Goal: Check status: Check status

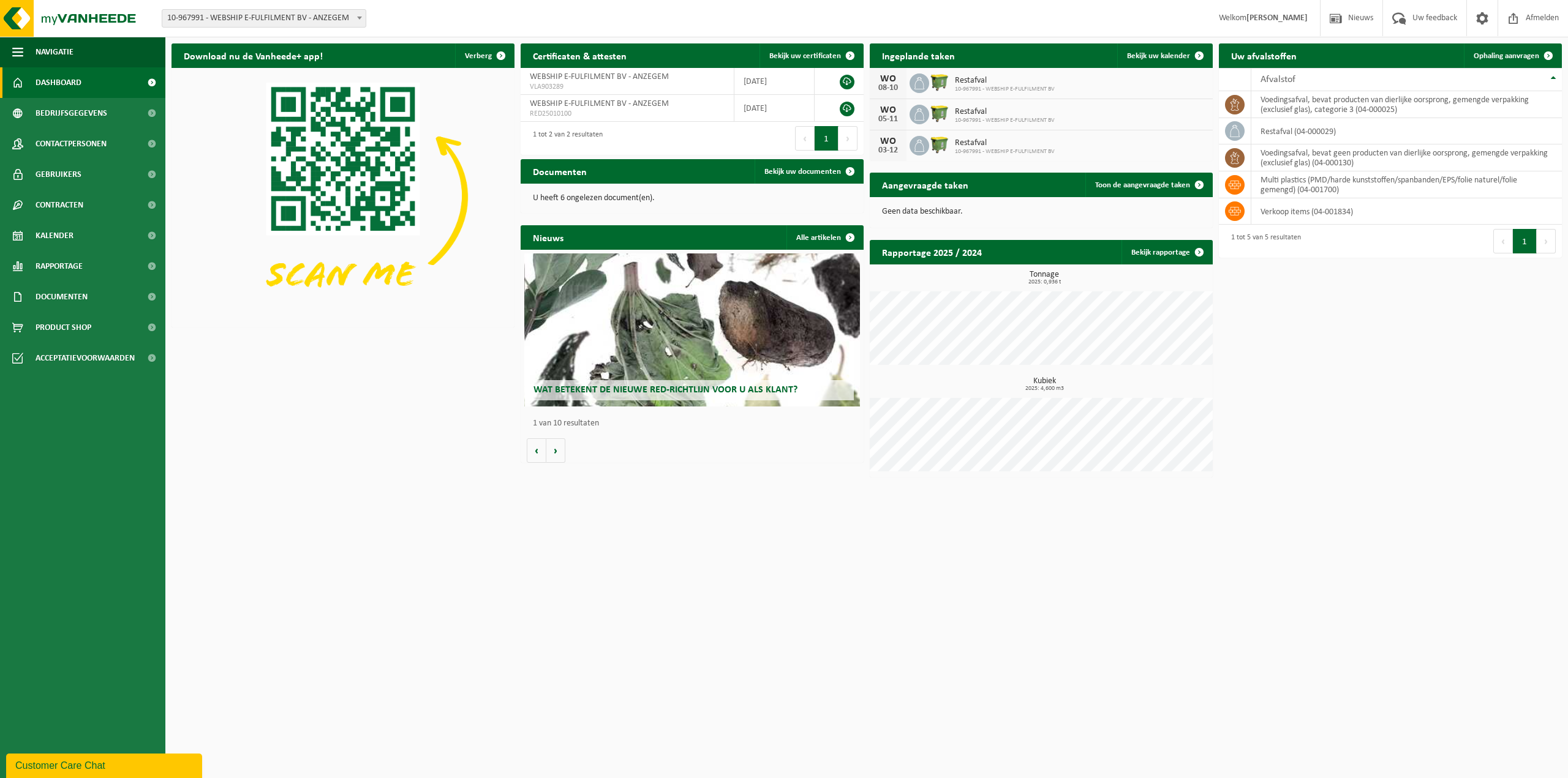
click at [977, 652] on html "Vestiging: 10-967991 - WEBSHIP E-FULFILMENT BV - ANZEGEM 10-967991 - WEBSHIP E-…" at bounding box center [784, 389] width 1568 height 778
drag, startPoint x: 1055, startPoint y: 90, endPoint x: 965, endPoint y: 84, distance: 90.2
click at [965, 84] on div "[DATE] Restafval 10-967991 - WEBSHIP E-FULFILMENT BV" at bounding box center [1041, 83] width 343 height 31
click at [965, 84] on span "Restafval" at bounding box center [1004, 81] width 100 height 10
drag, startPoint x: 957, startPoint y: 89, endPoint x: 1047, endPoint y: 89, distance: 90.0
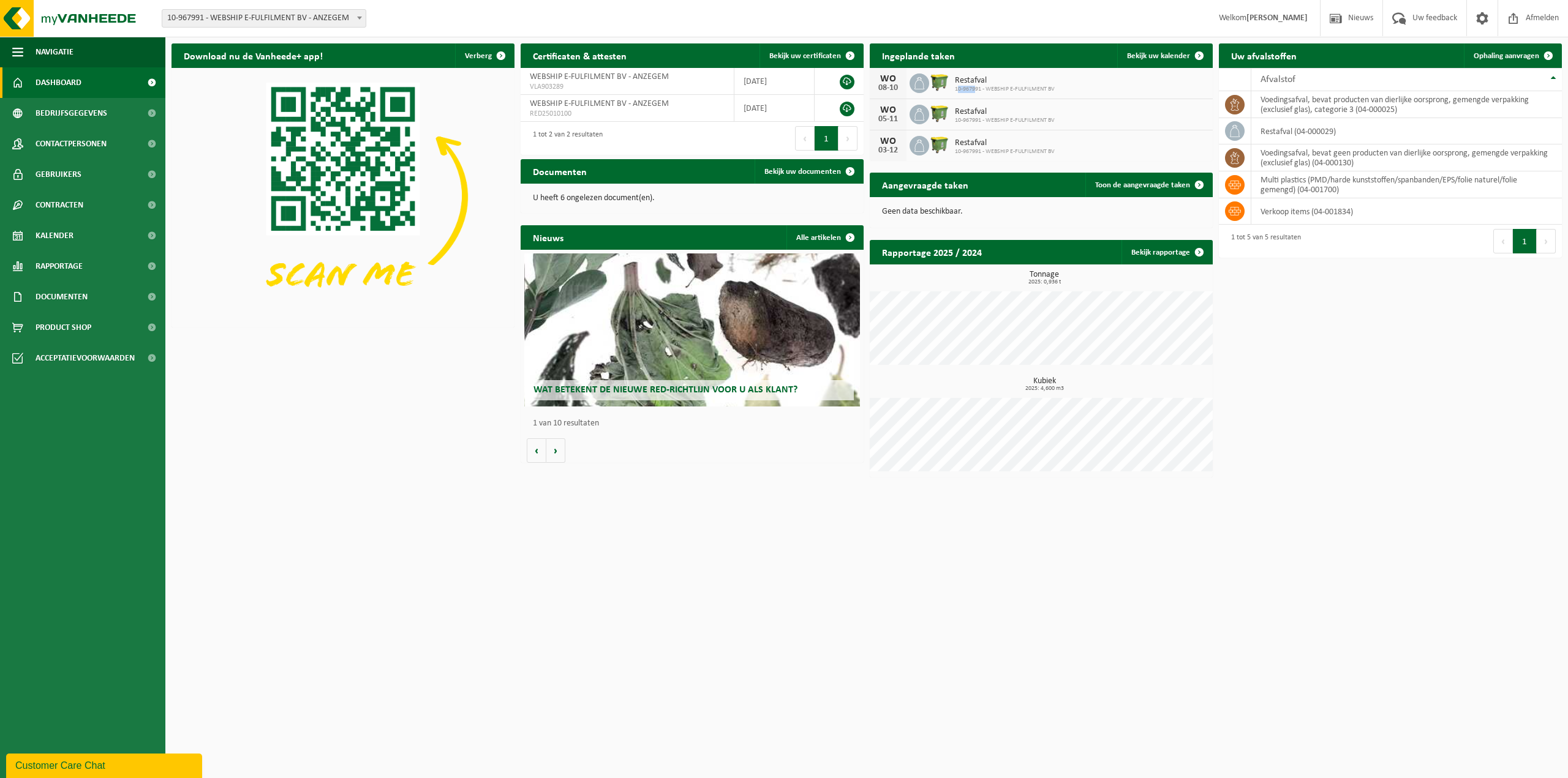
click at [1047, 89] on span "10-967991 - WEBSHIP E-FULFILMENT BV" at bounding box center [1004, 89] width 100 height 7
click at [1047, 89] on span "10-967991 - WEBSHIP E-FULFILMENT BV" at bounding box center [1004, 89] width 100 height 7
drag, startPoint x: 1039, startPoint y: 88, endPoint x: 1000, endPoint y: 85, distance: 39.1
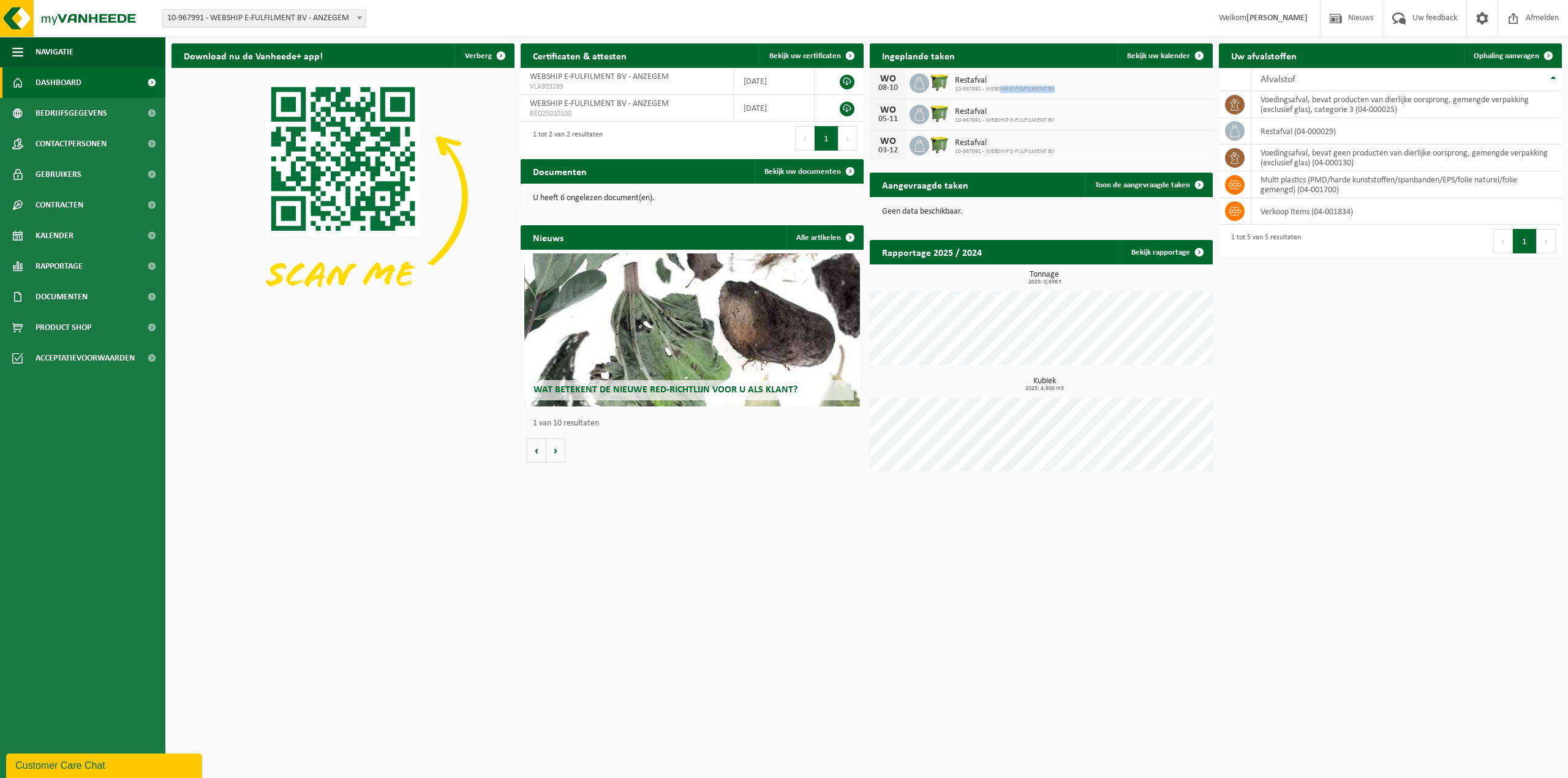
click at [1000, 85] on div "[DATE] Restafval 10-967991 - WEBSHIP E-FULFILMENT BV" at bounding box center [1041, 83] width 343 height 31
click at [1000, 85] on span "10-967991 - WEBSHIP E-FULFILMENT BV" at bounding box center [1004, 89] width 100 height 7
